Goal: Transaction & Acquisition: Purchase product/service

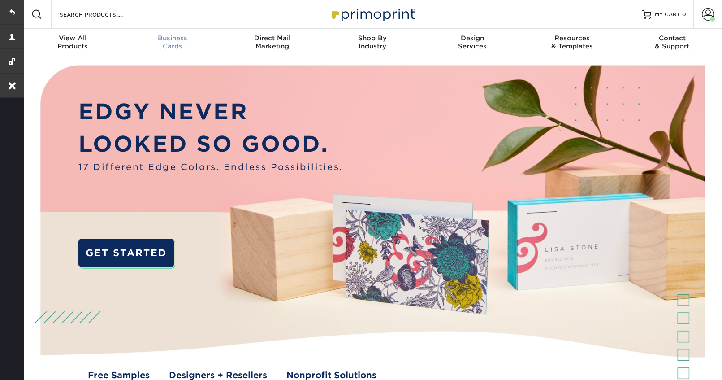
click at [173, 40] on span "Business" at bounding box center [172, 38] width 100 height 8
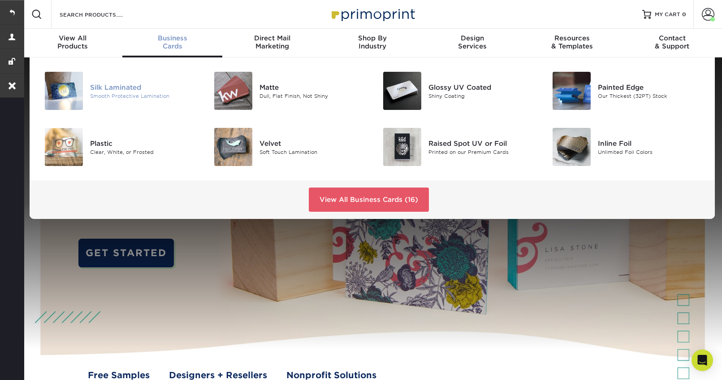
click at [120, 91] on div "Silk Laminated" at bounding box center [143, 87] width 106 height 10
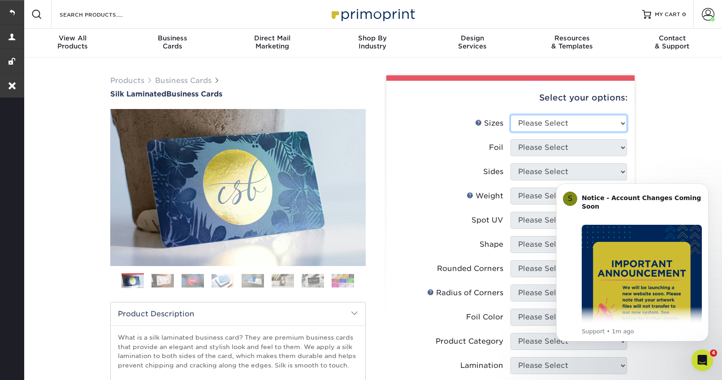
click at [550, 125] on select "Please Select 1.5" x 3.5" - Mini 1.75" x 3.5" - Mini 2" x 2" - Square 2" x 3" -…" at bounding box center [568, 123] width 116 height 17
select select "2.00x3.50"
click at [510, 115] on select "Please Select 1.5" x 3.5" - Mini 1.75" x 3.5" - Mini 2" x 2" - Square 2" x 3" -…" at bounding box center [568, 123] width 116 height 17
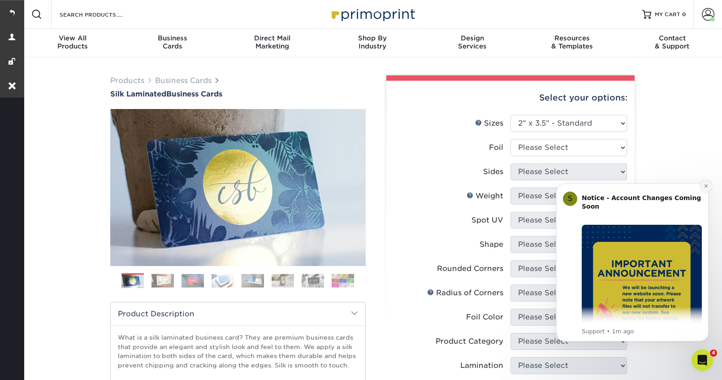
click at [703, 185] on icon "Dismiss notification" at bounding box center [705, 185] width 5 height 5
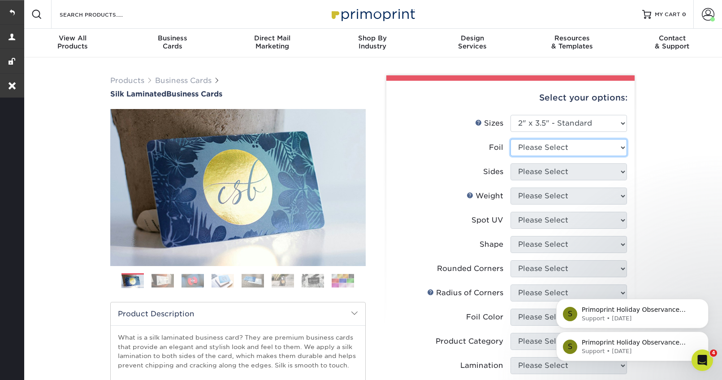
click at [544, 145] on select "Please Select Yes No" at bounding box center [568, 147] width 116 height 17
select select "0"
click at [510, 139] on select "Please Select Yes No" at bounding box center [568, 147] width 116 height 17
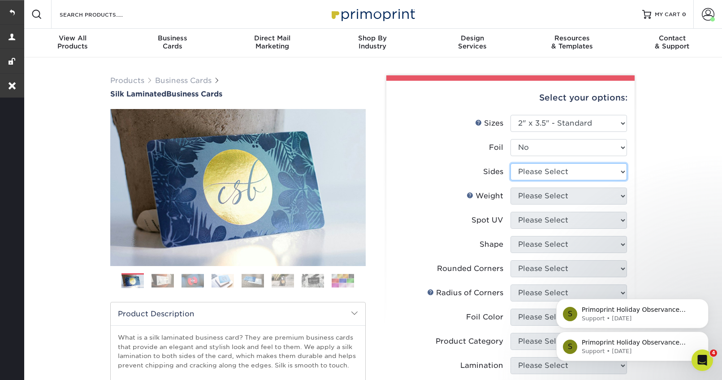
click at [539, 173] on select "Please Select Print Both Sides Print Front Only" at bounding box center [568, 171] width 116 height 17
select select "13abbda7-1d64-4f25-8bb2-c179b224825d"
click at [510, 163] on select "Please Select Print Both Sides Print Front Only" at bounding box center [568, 171] width 116 height 17
click at [537, 196] on select "Please Select 16PT" at bounding box center [568, 195] width 116 height 17
select select "16PT"
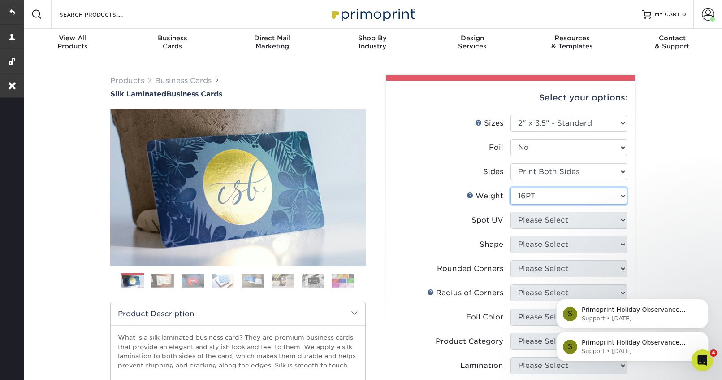
click at [510, 187] on select "Please Select 16PT" at bounding box center [568, 195] width 116 height 17
click at [537, 214] on select "Please Select No Spot UV Front and Back (Both Sides) Front Only Back Only" at bounding box center [568, 219] width 116 height 17
select select "1"
click at [510, 211] on select "Please Select No Spot UV Front and Back (Both Sides) Front Only Back Only" at bounding box center [568, 219] width 116 height 17
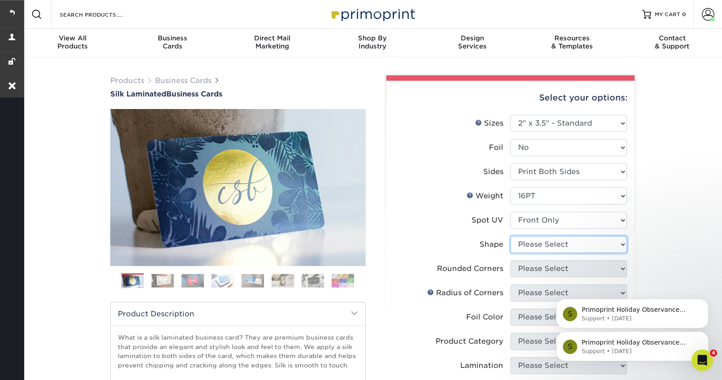
click at [543, 246] on select "Please Select Standard" at bounding box center [568, 244] width 116 height 17
select select "standard"
click at [510, 236] on select "Please Select Standard" at bounding box center [568, 244] width 116 height 17
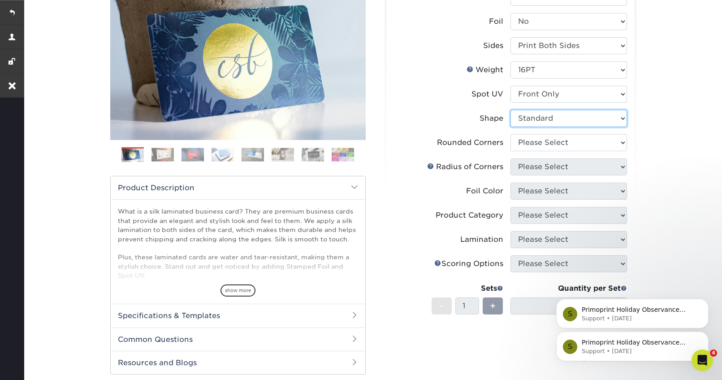
scroll to position [130, 0]
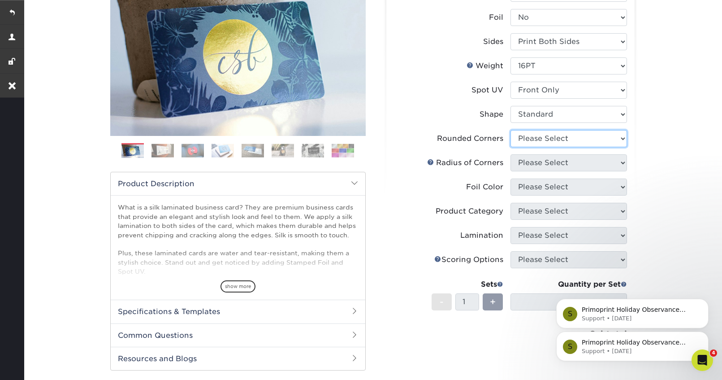
click at [560, 137] on select "Please Select Yes - Round 2 Corners Yes - Round 4 Corners No" at bounding box center [568, 138] width 116 height 17
select select "0"
click at [510, 130] on select "Please Select Yes - Round 2 Corners Yes - Round 4 Corners No" at bounding box center [568, 138] width 116 height 17
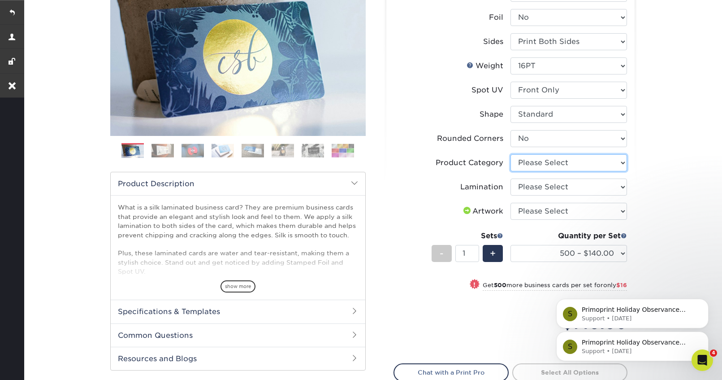
click at [564, 170] on select "Please Select Business Cards" at bounding box center [568, 162] width 116 height 17
select select "3b5148f1-0588-4f88-a218-97bcfdce65c1"
click at [510, 154] on select "Please Select Business Cards" at bounding box center [568, 162] width 116 height 17
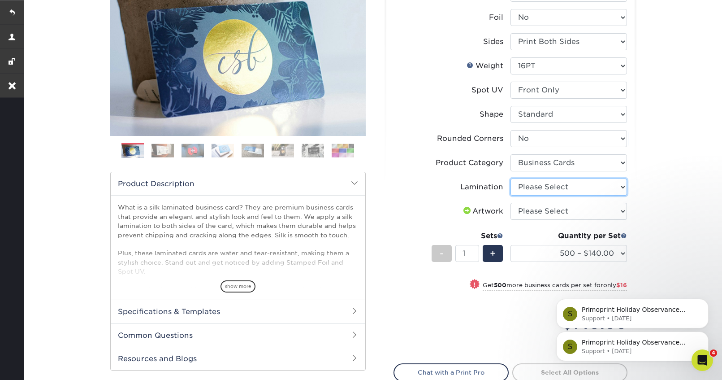
click at [556, 187] on select "Please Select Silk" at bounding box center [568, 186] width 116 height 17
select select "ccacb42f-45f7-42d3-bbd3-7c8421cf37f0"
click at [510, 178] on select "Please Select Silk" at bounding box center [568, 186] width 116 height 17
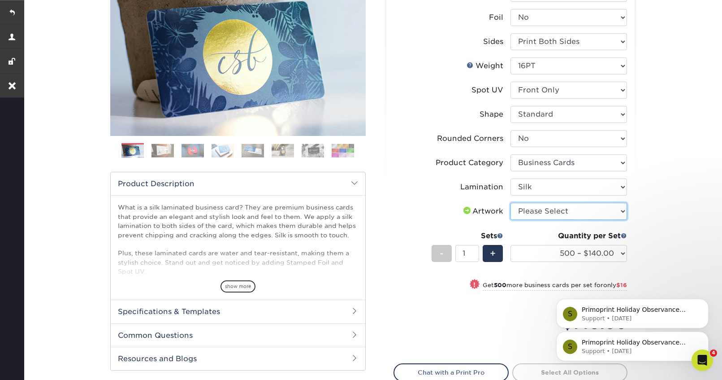
click at [550, 212] on select "Please Select I will upload files I need a design - $100" at bounding box center [568, 211] width 116 height 17
select select "upload"
click at [510, 203] on select "Please Select I will upload files I need a design - $100" at bounding box center [568, 211] width 116 height 17
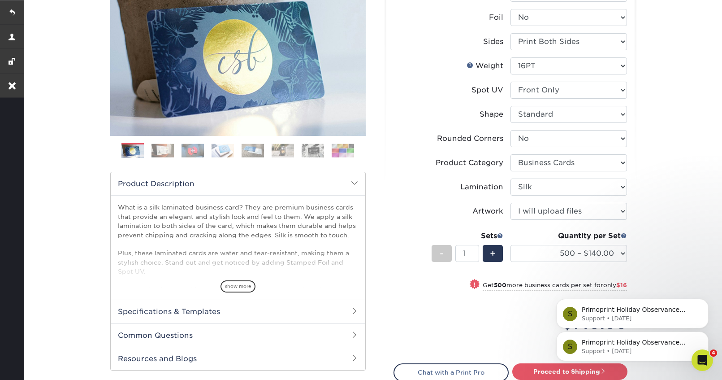
click at [550, 253] on div "S Primoprint Holiday Observance Please note that our customer service departmen…" at bounding box center [632, 305] width 165 height 112
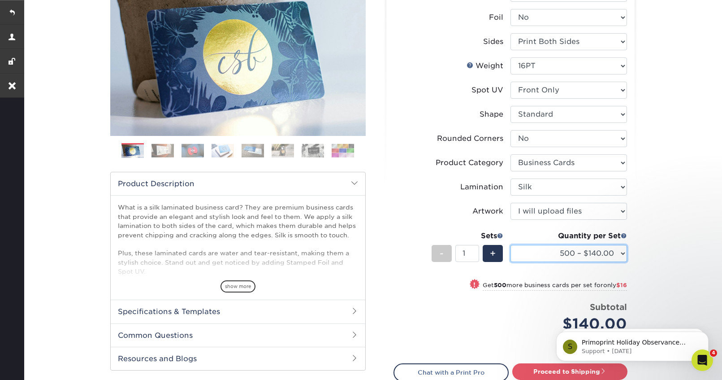
click at [552, 257] on select "500 – $140.00 1000 – $156.00 2500 – $383.00 5000 – $642.00 10000 – $1156.00" at bounding box center [568, 253] width 116 height 17
select select "1000 – $156.00"
click at [510, 245] on select "500 – $140.00 1000 – $156.00 2500 – $383.00 5000 – $642.00 10000 – $1156.00" at bounding box center [568, 253] width 116 height 17
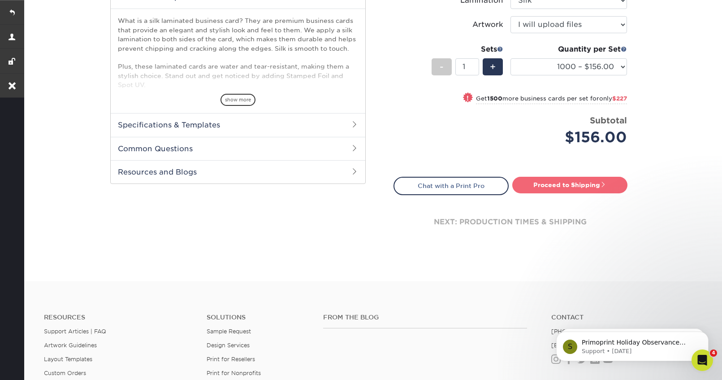
click at [552, 181] on link "Proceed to Shipping" at bounding box center [569, 185] width 115 height 16
type input "Set 1"
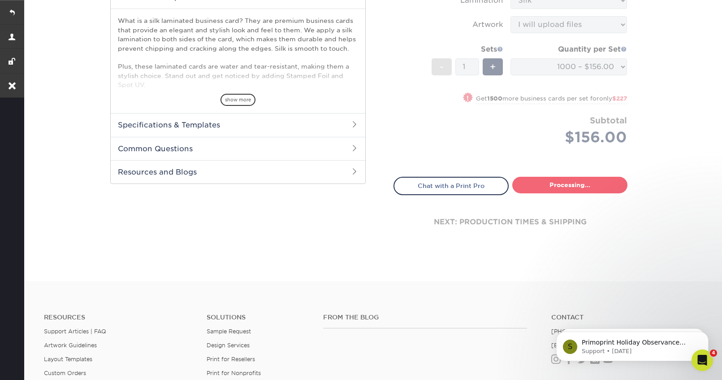
select select "954c6a71-1ba0-4948-9719-7cdfdf84b72c"
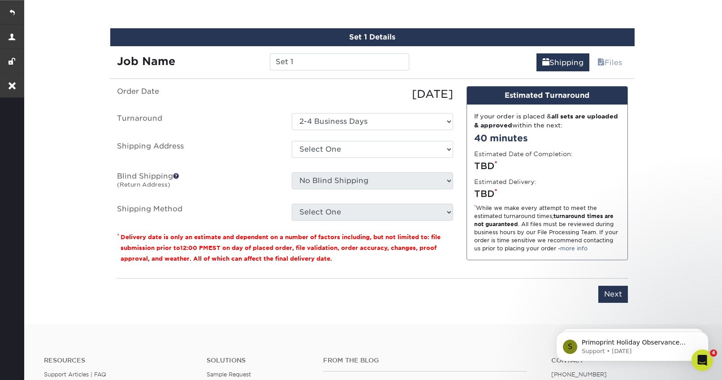
scroll to position [517, 0]
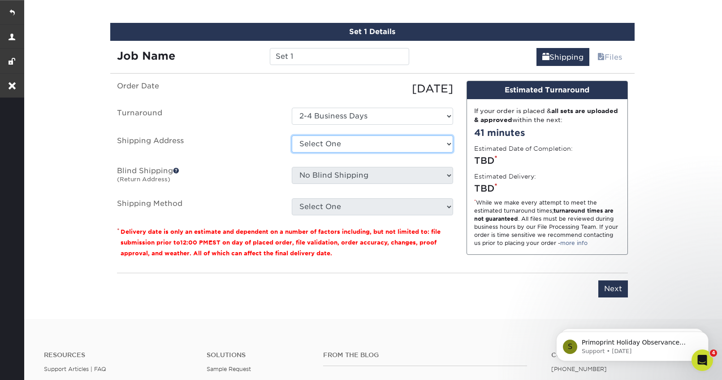
click at [340, 138] on select "Select One Dinis L Jablonski Saraiva + Add New Address" at bounding box center [372, 143] width 161 height 17
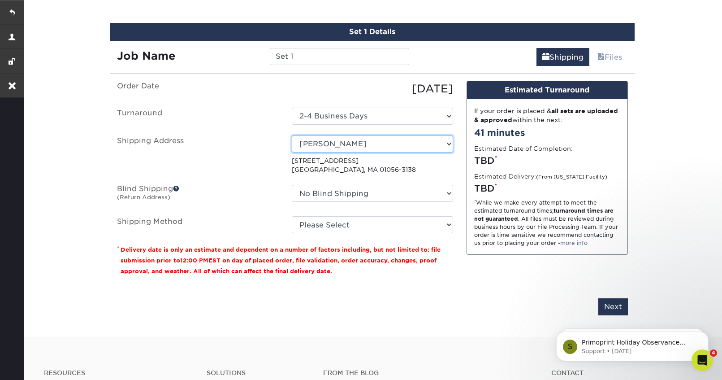
click at [450, 147] on select "Select One Dinis L Jablonski Saraiva + Add New Address" at bounding box center [372, 143] width 161 height 17
select select "239077"
copy p "74 Conway St New Bedford, MA 02740-7204"
drag, startPoint x: 397, startPoint y: 168, endPoint x: 288, endPoint y: 158, distance: 109.8
click at [288, 158] on div "Select One Dinis L Jablonski Saraiva + Add New Address 74 Conway St New Bedford…" at bounding box center [372, 154] width 175 height 39
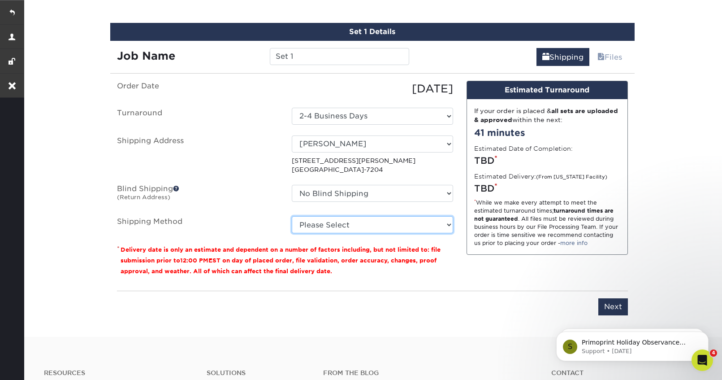
click at [354, 225] on select "Please Select Ground Shipping (+$8.96) 3 Day Shipping Service (+$16.59) 2 Day A…" at bounding box center [372, 224] width 161 height 17
select select "03"
click at [292, 216] on select "Please Select Ground Shipping (+$8.96) 3 Day Shipping Service (+$16.59) 2 Day A…" at bounding box center [372, 224] width 161 height 17
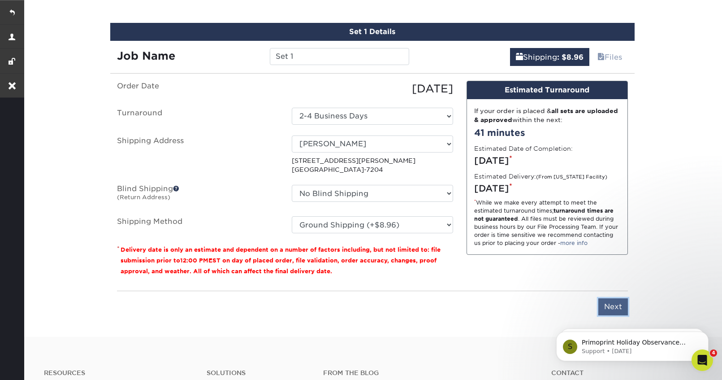
click at [602, 307] on input "Next" at bounding box center [613, 306] width 30 height 17
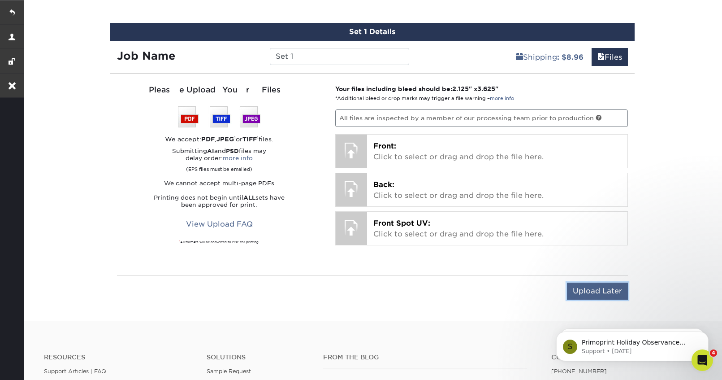
click at [582, 286] on input "Upload Later" at bounding box center [597, 290] width 61 height 17
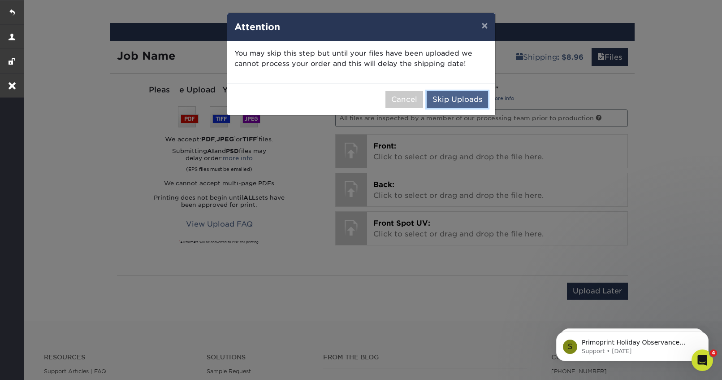
click at [444, 98] on button "Skip Uploads" at bounding box center [457, 99] width 61 height 17
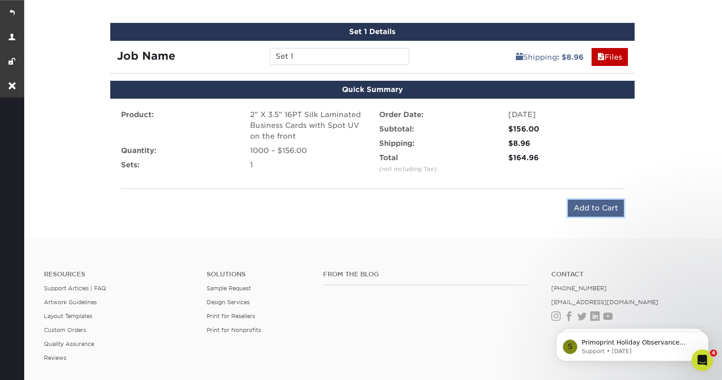
click at [593, 208] on input "Add to Cart" at bounding box center [596, 207] width 56 height 17
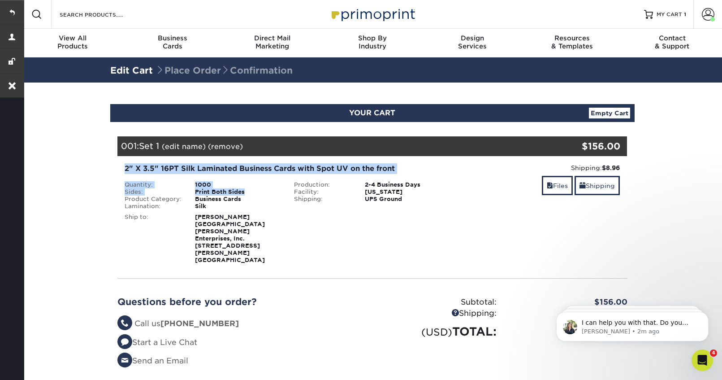
copy div "2" X 3.5" 16PT Silk Laminated Business Cards with Spot UV on the front Quantity…"
drag, startPoint x: 124, startPoint y: 168, endPoint x: 244, endPoint y: 193, distance: 122.6
click at [244, 193] on div "2" X 3.5" 16PT Silk Laminated Business Cards with Spot UV on the front Quantity…" at bounding box center [287, 213] width 339 height 100
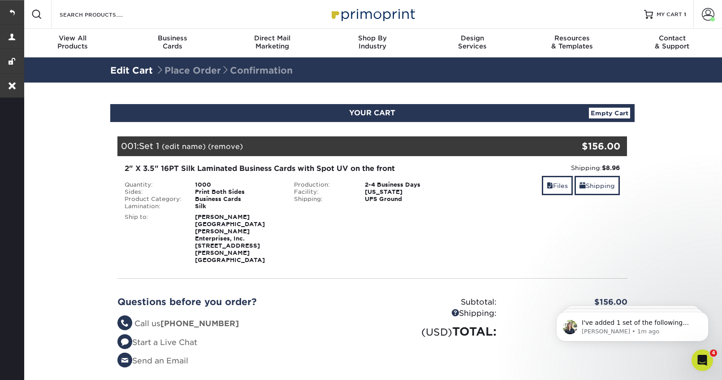
click at [51, 130] on section "YOUR CART Empty Cart Your Cart is Empty View Account Active Orders Order Histor…" at bounding box center [371, 257] width 699 height 351
click at [14, 9] on link at bounding box center [12, 12] width 24 height 24
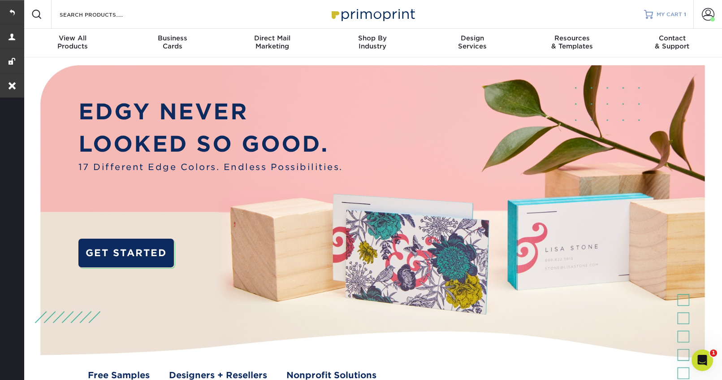
click at [668, 14] on span "MY CART" at bounding box center [669, 15] width 26 height 8
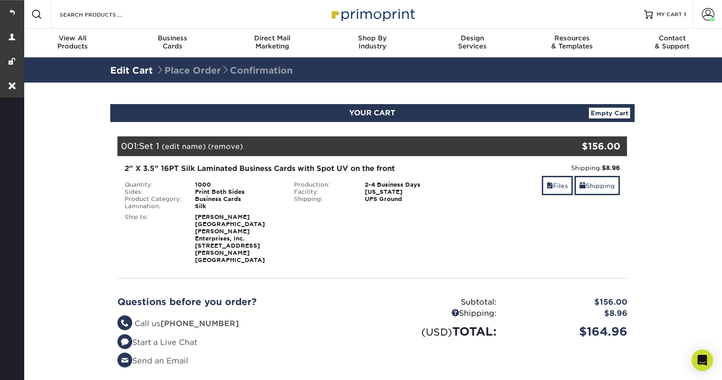
click at [192, 147] on link "(edit name)" at bounding box center [184, 146] width 44 height 9
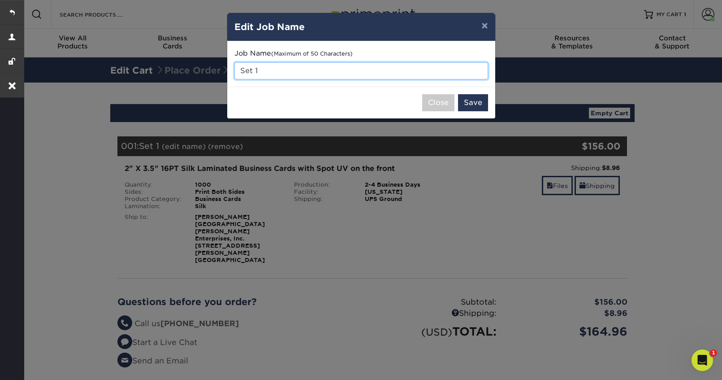
click at [301, 70] on input "Set 1" at bounding box center [361, 70] width 254 height 17
paste input "[PERSON_NAME]"
type input "[PERSON_NAME]"
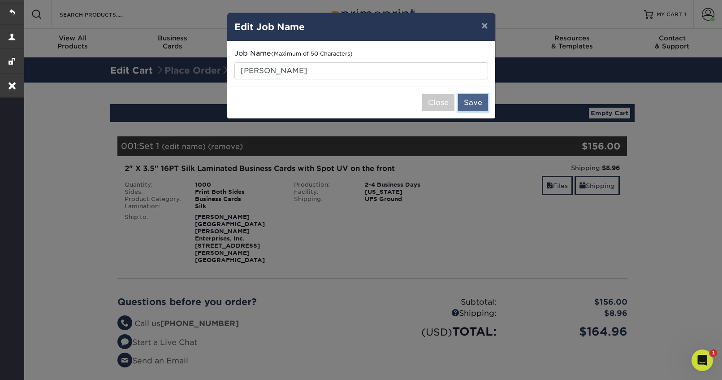
click at [476, 99] on button "Save" at bounding box center [473, 102] width 30 height 17
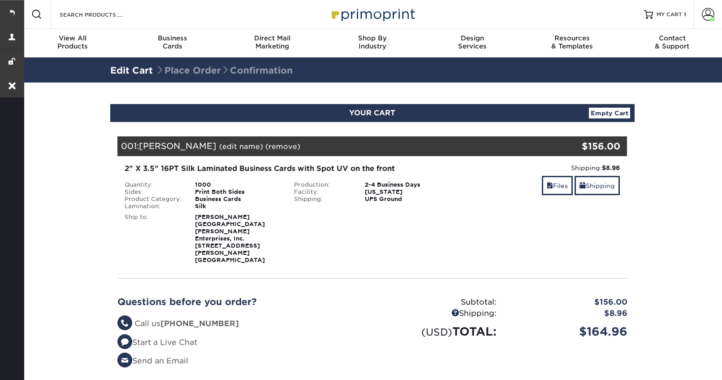
click at [465, 203] on div "Shipping: $8.96 Discount: - $0.00 Files Shipping" at bounding box center [542, 213] width 170 height 100
click at [15, 15] on link at bounding box center [12, 12] width 24 height 24
